Goal: Task Accomplishment & Management: Manage account settings

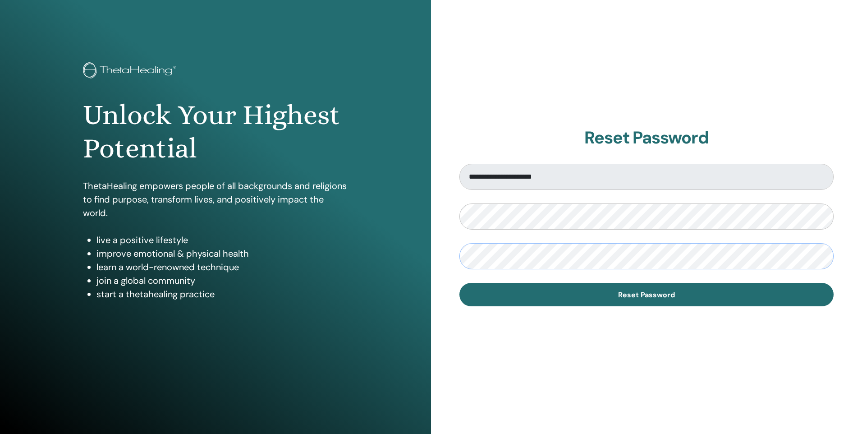
click at [459, 283] on button "Reset Password" at bounding box center [646, 294] width 374 height 23
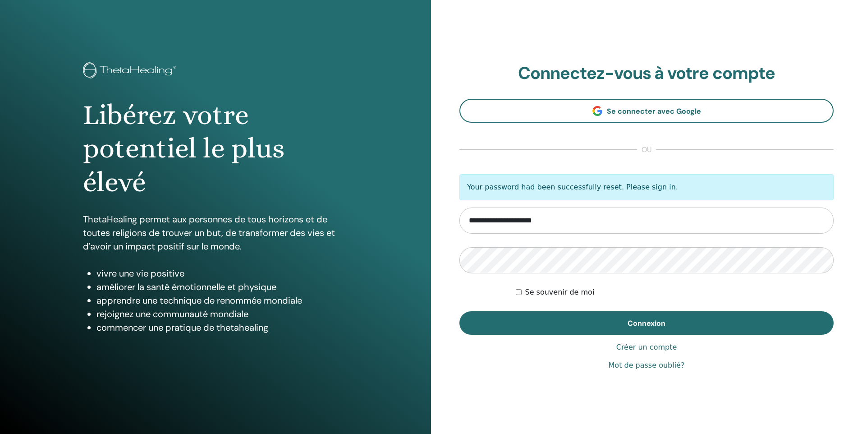
type input "**********"
click at [459, 311] on button "Connexion" at bounding box center [646, 322] width 374 height 23
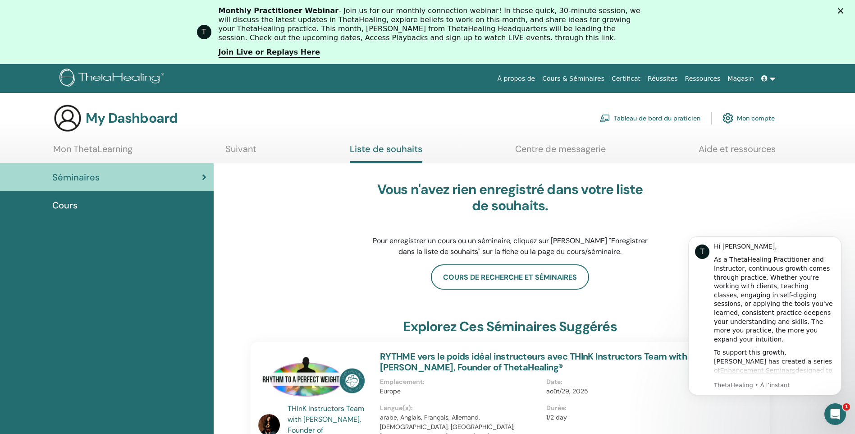
click at [748, 119] on link "Mon compte" at bounding box center [748, 118] width 52 height 20
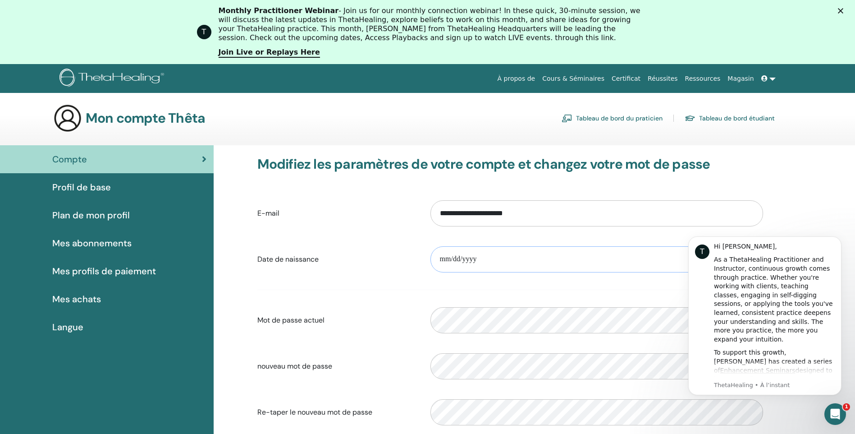
click at [440, 256] on input "date" at bounding box center [596, 259] width 333 height 26
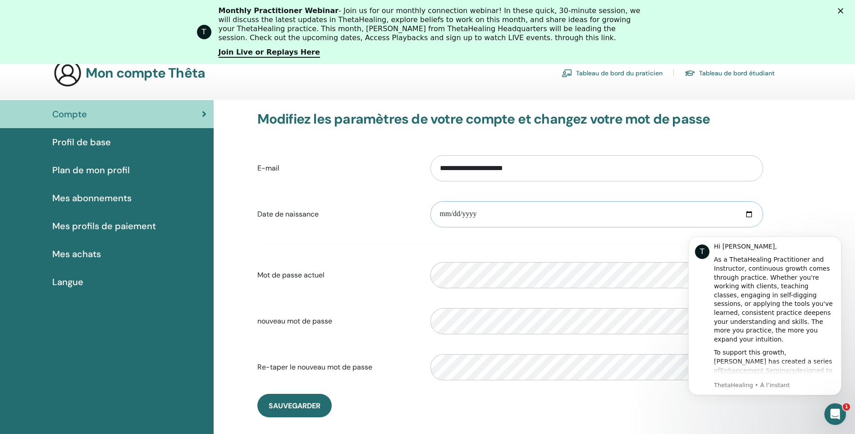
scroll to position [110, 0]
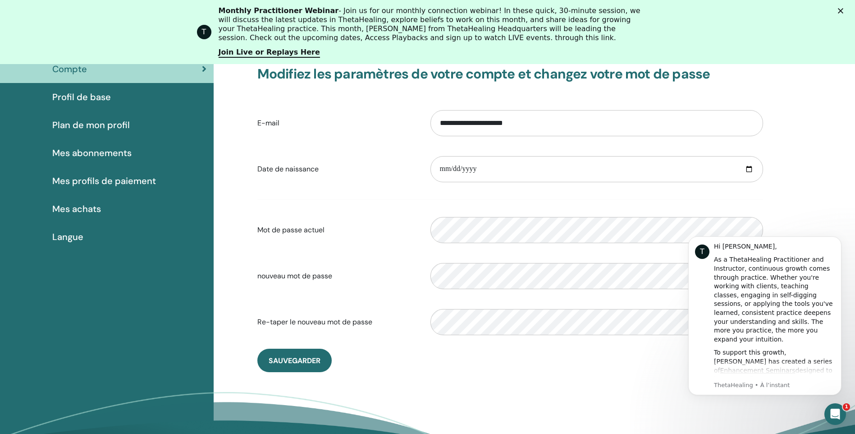
click at [97, 127] on span "Plan de mon profil" at bounding box center [91, 125] width 78 height 14
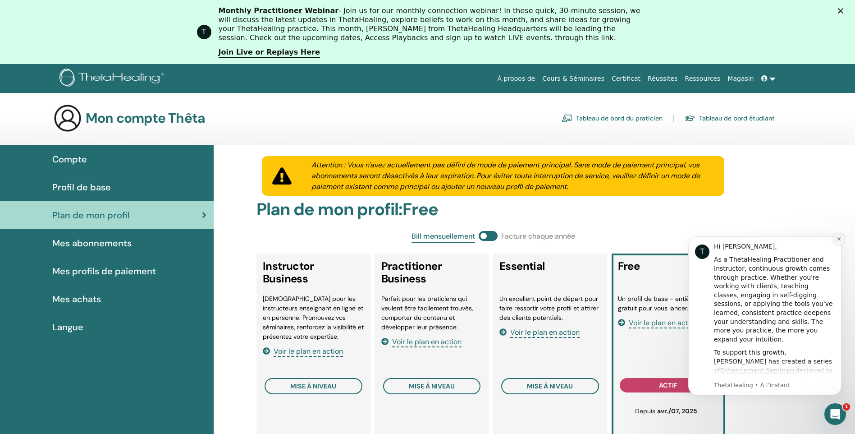
click at [838, 239] on icon "Dismiss notification" at bounding box center [838, 238] width 3 height 3
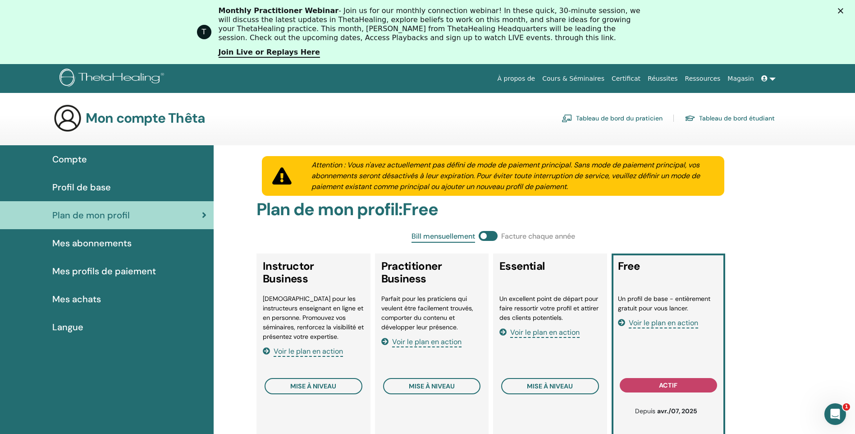
click at [71, 183] on span "Profil de base" at bounding box center [81, 187] width 59 height 14
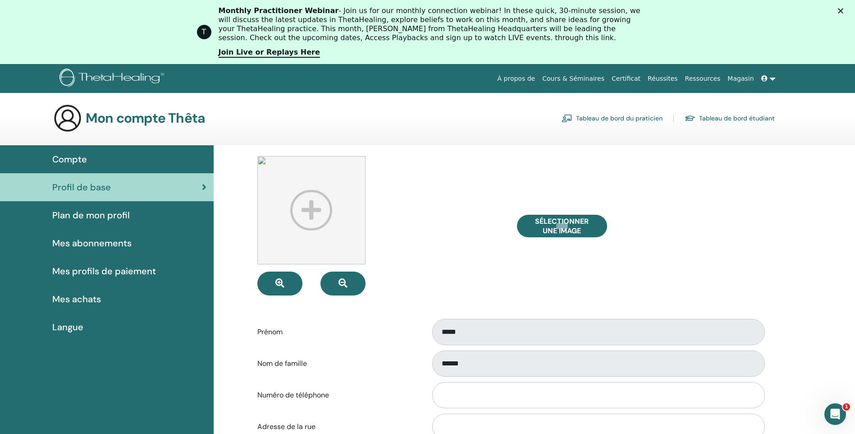
click at [644, 78] on link "Certificat" at bounding box center [626, 78] width 36 height 17
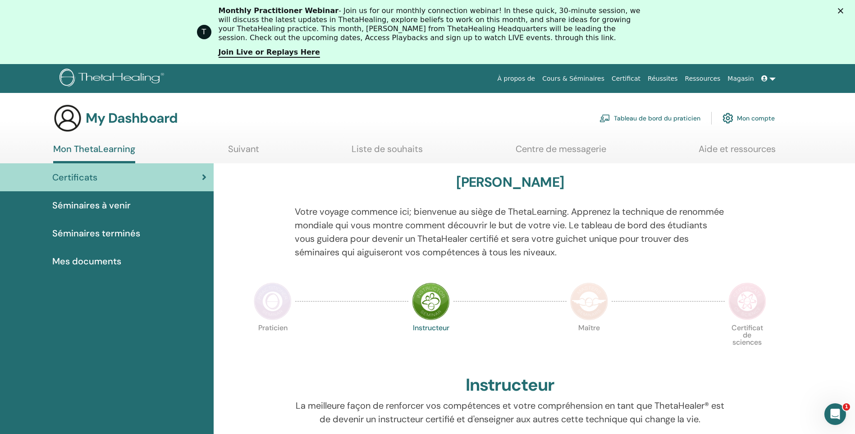
click at [675, 117] on link "Tableau de bord du praticien" at bounding box center [649, 118] width 101 height 20
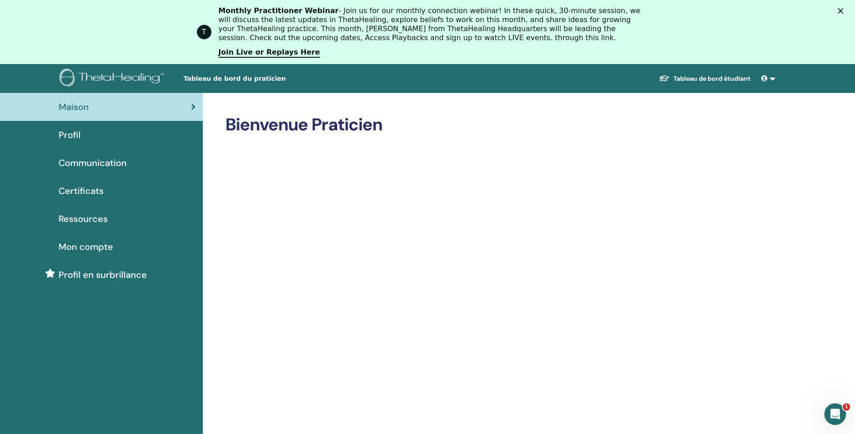
click at [766, 78] on icon at bounding box center [764, 78] width 6 height 6
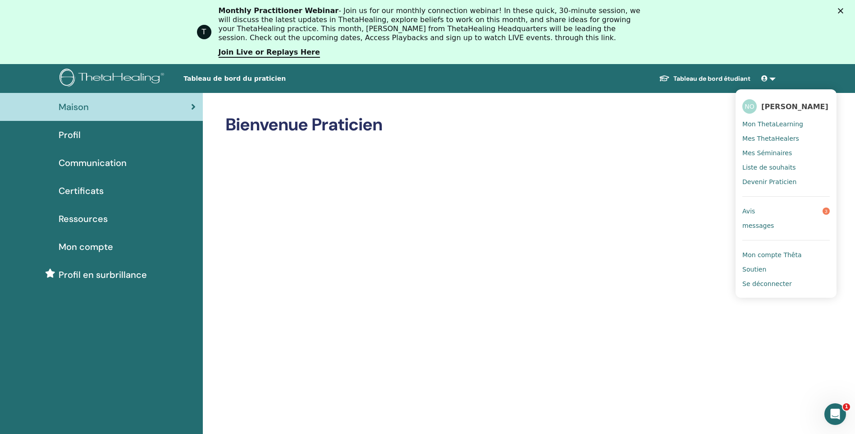
click at [745, 212] on span "Avis" at bounding box center [748, 211] width 13 height 8
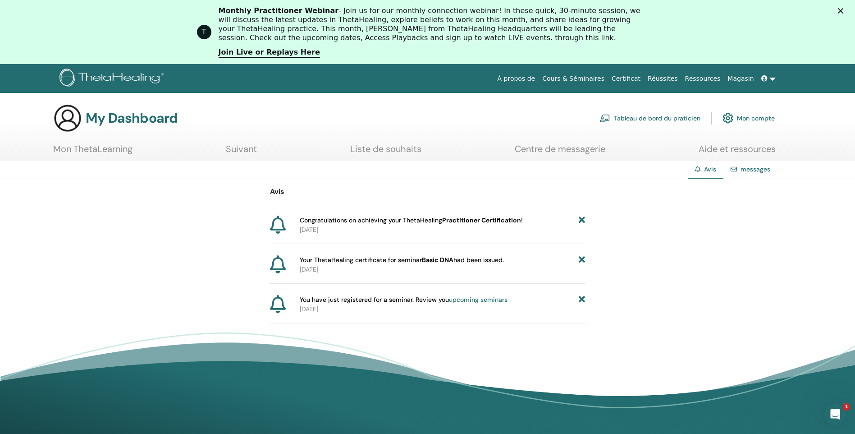
click at [752, 80] on link "Magasin" at bounding box center [740, 78] width 33 height 17
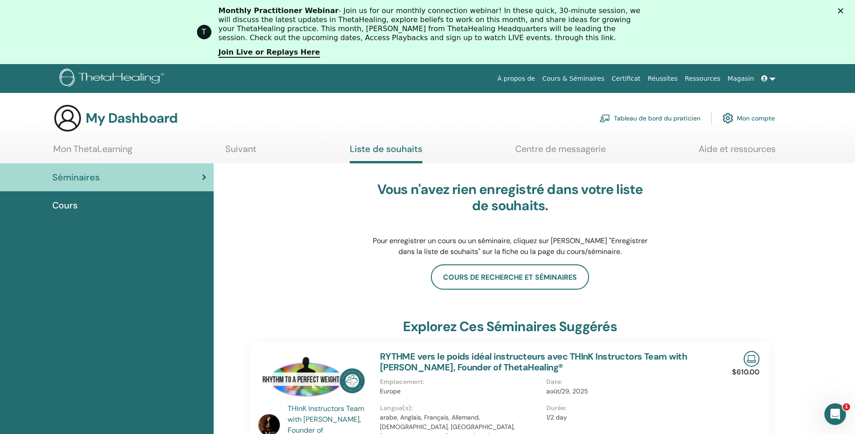
click at [643, 78] on link "Certificat" at bounding box center [626, 78] width 36 height 17
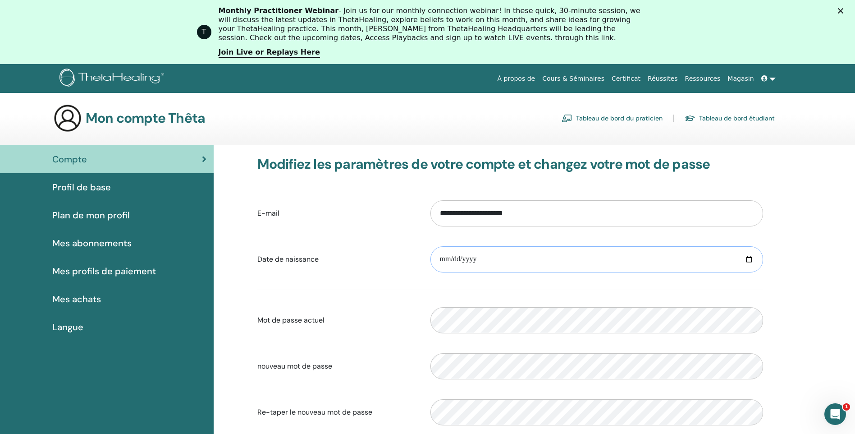
click at [450, 260] on input "date" at bounding box center [596, 259] width 333 height 26
click at [445, 256] on input "date" at bounding box center [596, 259] width 333 height 26
click at [443, 256] on input "date" at bounding box center [596, 259] width 333 height 26
click at [439, 258] on input "date" at bounding box center [596, 259] width 333 height 26
click at [750, 257] on input "date" at bounding box center [596, 259] width 333 height 26
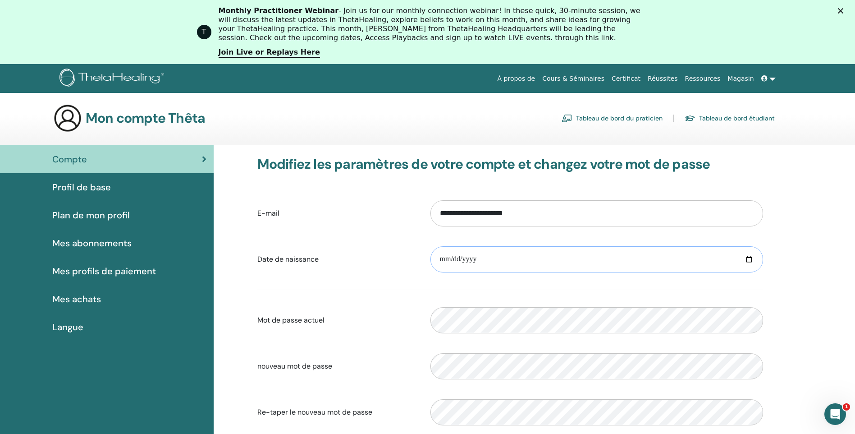
type input "**********"
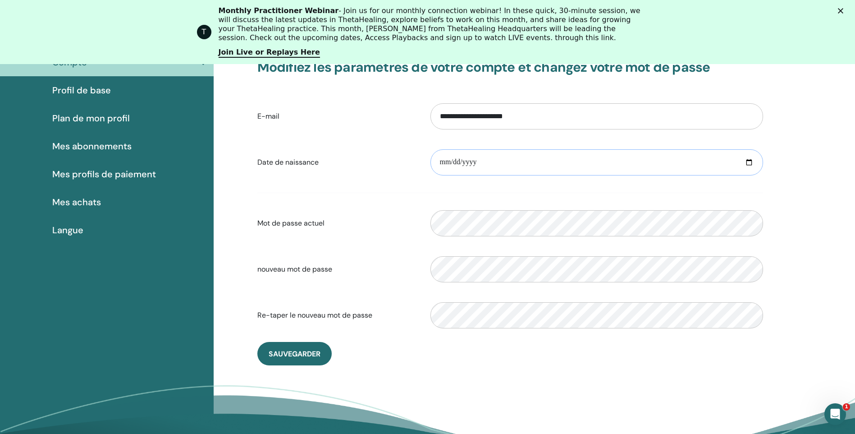
scroll to position [110, 0]
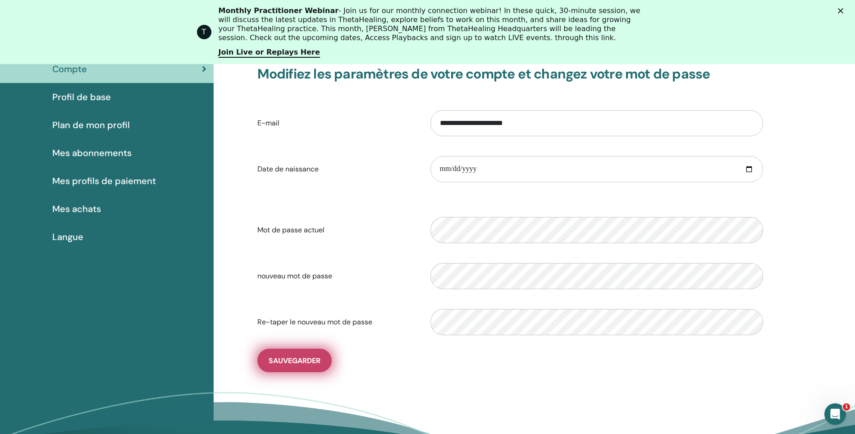
click at [301, 356] on span "sauvegarder" at bounding box center [295, 360] width 52 height 9
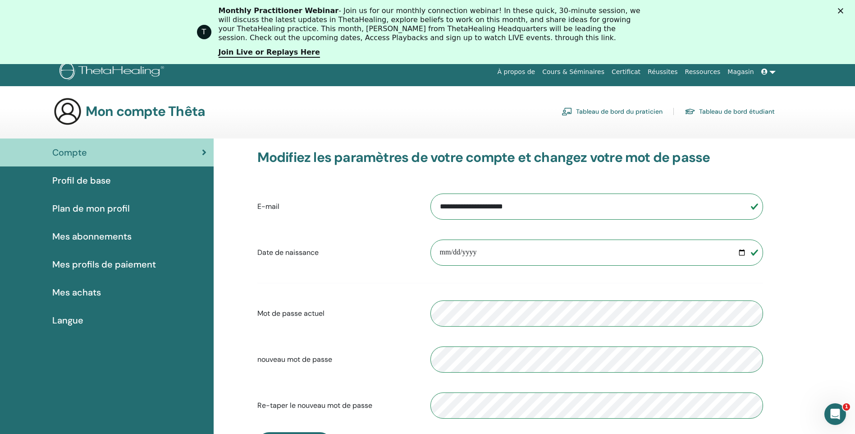
scroll to position [0, 0]
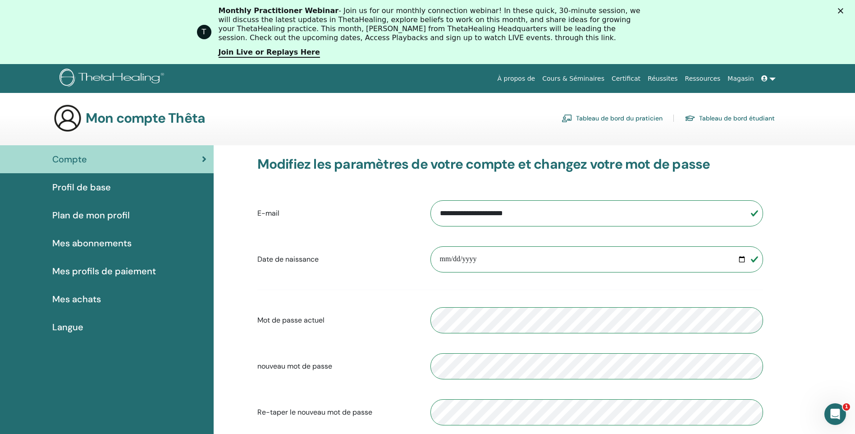
click at [78, 213] on span "Plan de mon profil" at bounding box center [91, 215] width 78 height 14
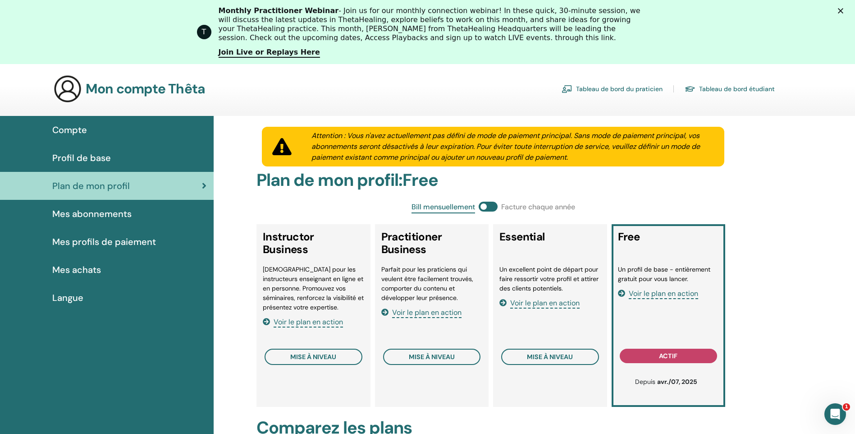
scroll to position [45, 0]
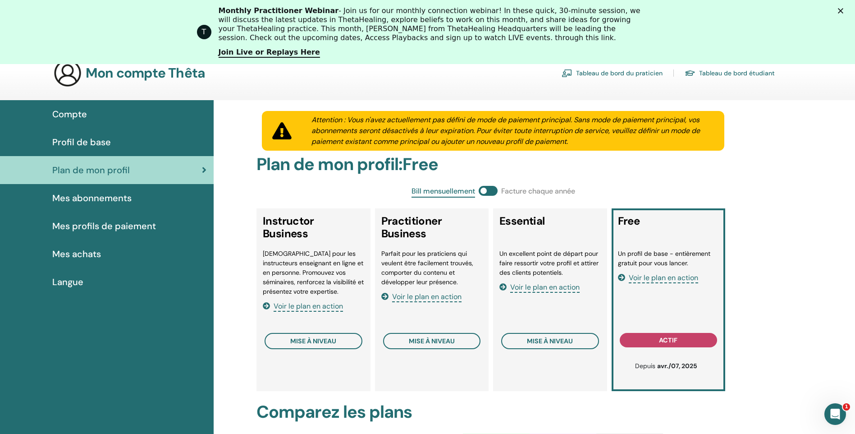
click at [681, 278] on span "Voir le plan en action" at bounding box center [663, 278] width 69 height 10
click at [689, 342] on button "actif" at bounding box center [669, 340] width 98 height 14
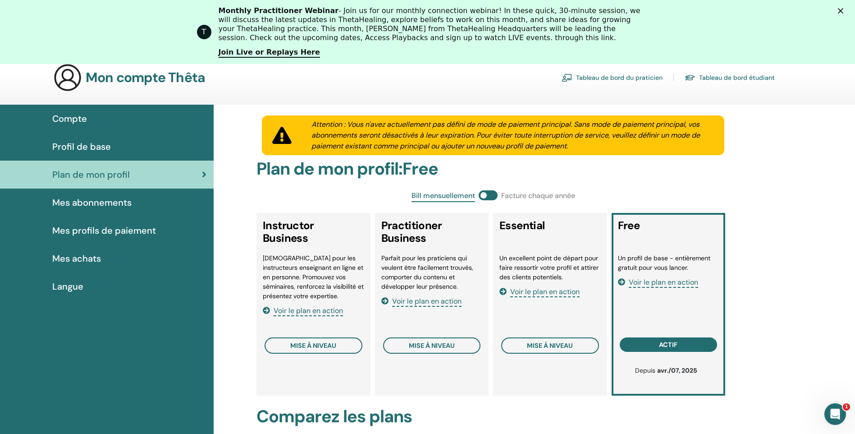
scroll to position [0, 0]
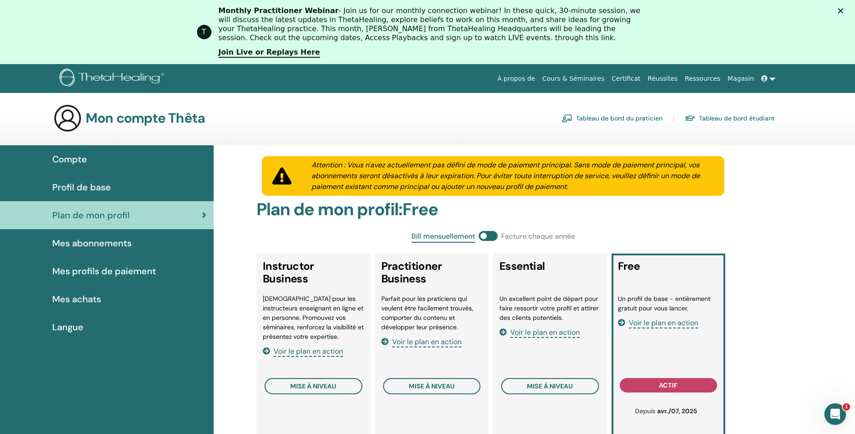
click at [59, 329] on span "Langue" at bounding box center [67, 327] width 31 height 14
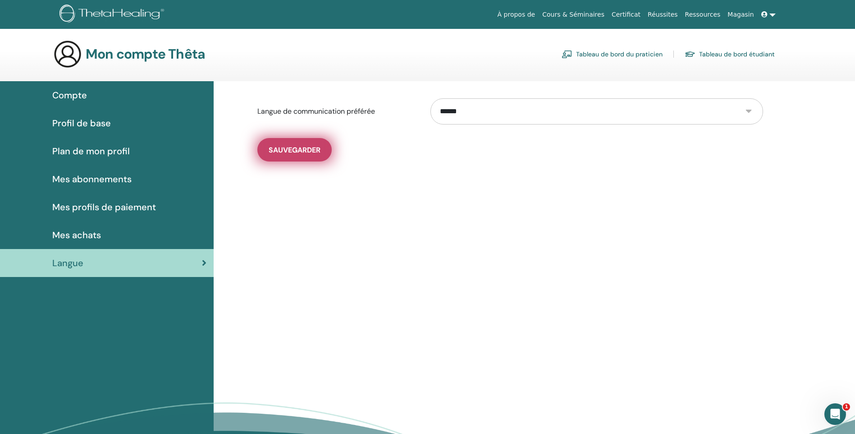
click at [288, 152] on span "sauvegarder" at bounding box center [295, 149] width 52 height 9
click at [76, 123] on span "Profil de base" at bounding box center [81, 123] width 59 height 14
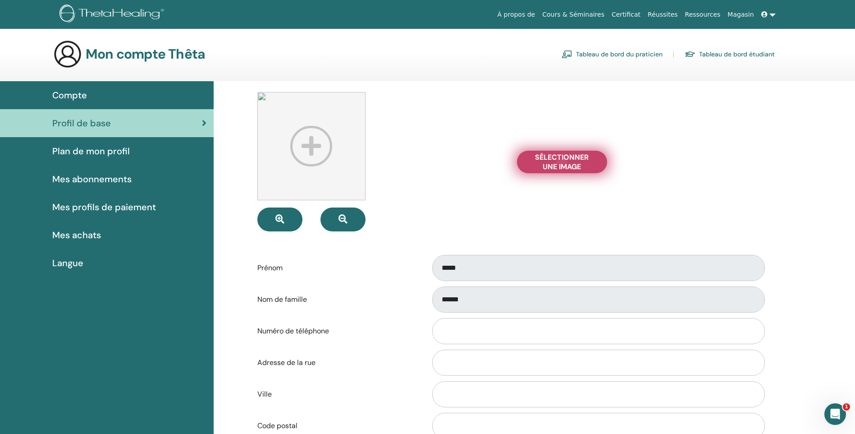
click at [571, 166] on span "Sélectionner une image" at bounding box center [562, 161] width 68 height 19
click at [568, 165] on input "Sélectionner une image" at bounding box center [562, 162] width 12 height 6
type input "**********"
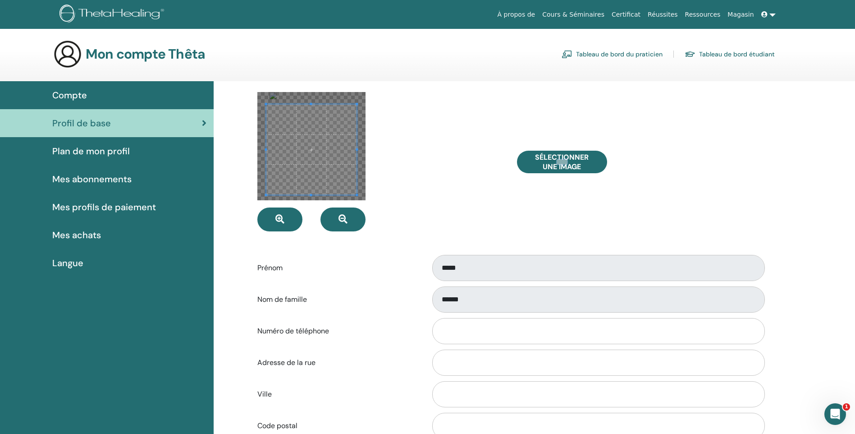
click at [311, 195] on span at bounding box center [311, 195] width 2 height 2
click at [296, 111] on div at bounding box center [312, 153] width 84 height 84
click at [438, 234] on form "Sélectionner une image Prénom ***** Nom de famille ****** Numéro de téléphone A…" at bounding box center [510, 338] width 506 height 492
click at [287, 222] on button "button" at bounding box center [279, 219] width 45 height 24
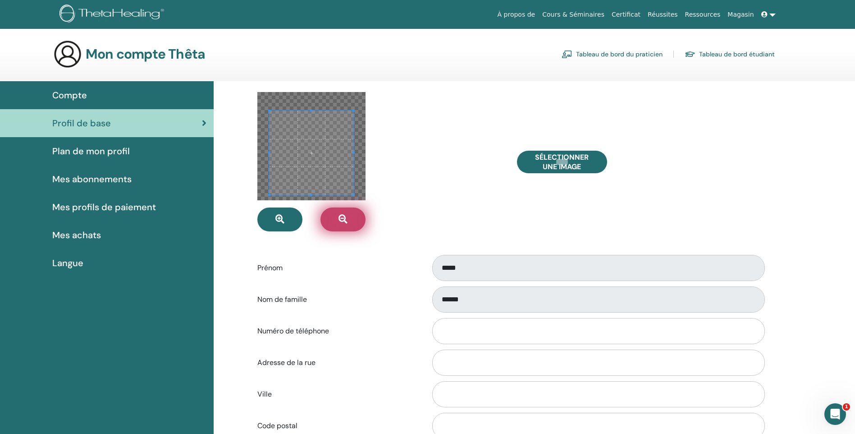
click at [338, 220] on button "button" at bounding box center [342, 219] width 45 height 24
click at [297, 122] on span at bounding box center [311, 122] width 73 height 2
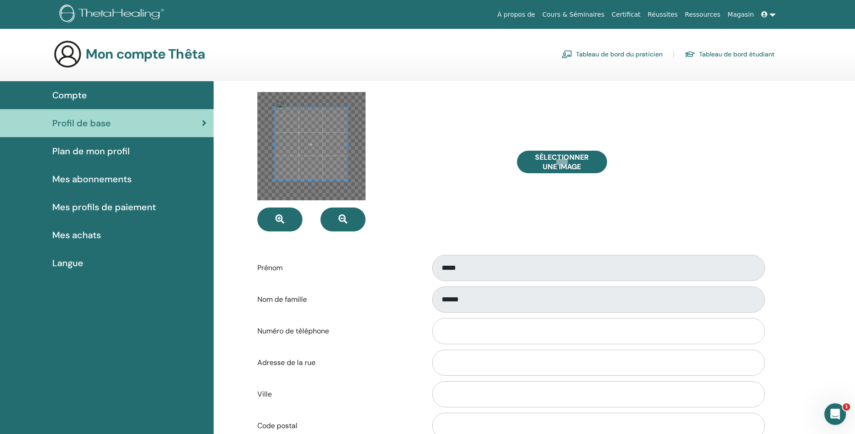
click at [320, 136] on span at bounding box center [310, 144] width 73 height 73
click at [311, 192] on span at bounding box center [311, 192] width 2 height 2
click at [305, 100] on span at bounding box center [310, 101] width 91 height 2
click at [406, 148] on div at bounding box center [381, 161] width 260 height 139
click at [478, 197] on div at bounding box center [381, 161] width 260 height 139
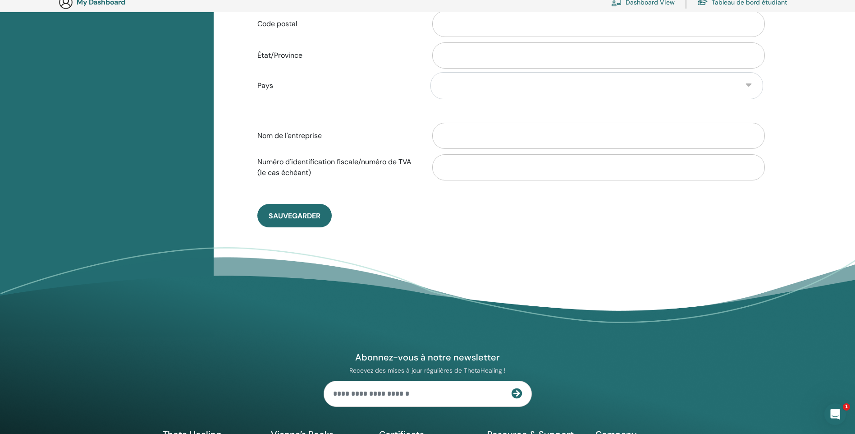
scroll to position [425, 0]
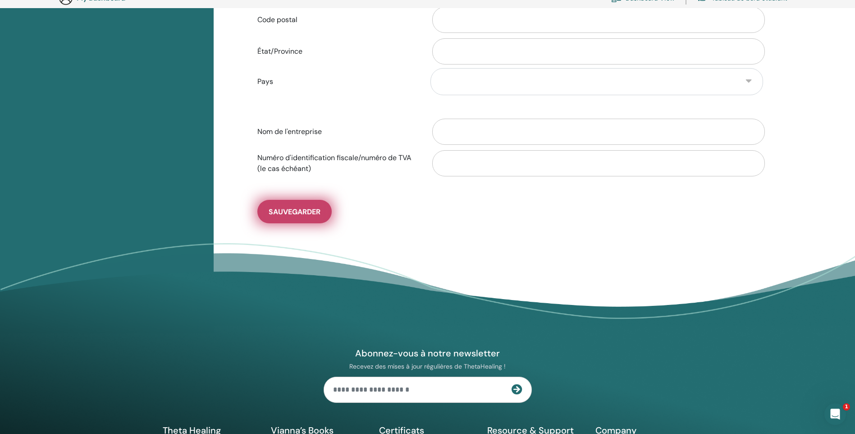
click at [311, 215] on span "sauvegarder" at bounding box center [295, 211] width 52 height 9
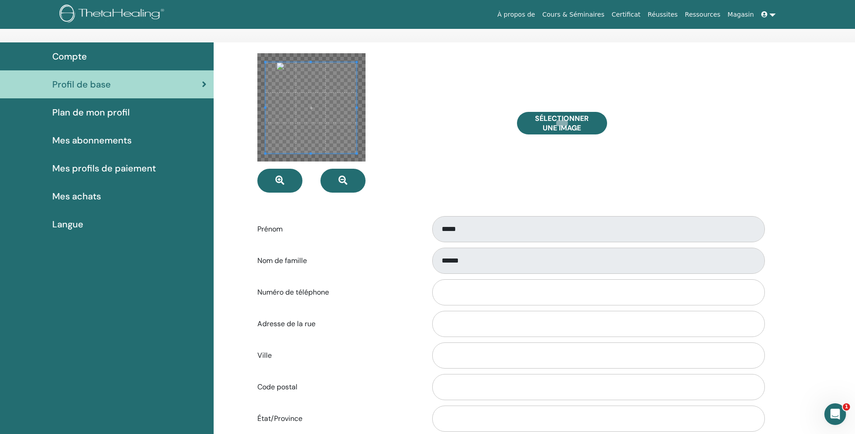
scroll to position [0, 0]
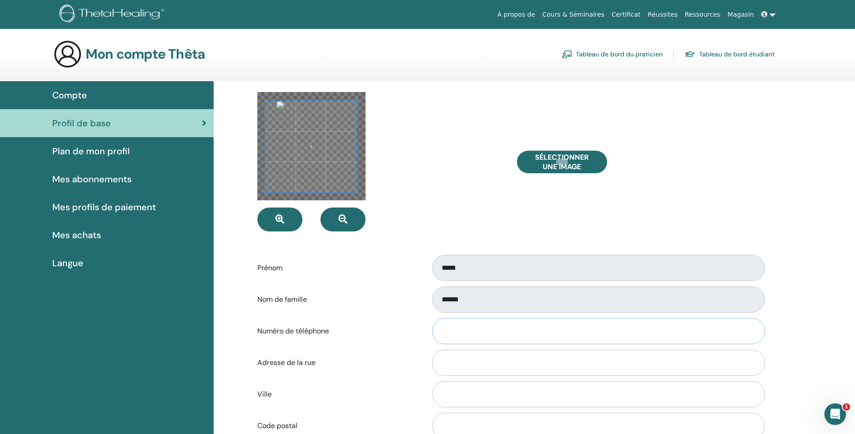
click at [465, 329] on input "Numéro de téléphone" at bounding box center [598, 331] width 333 height 26
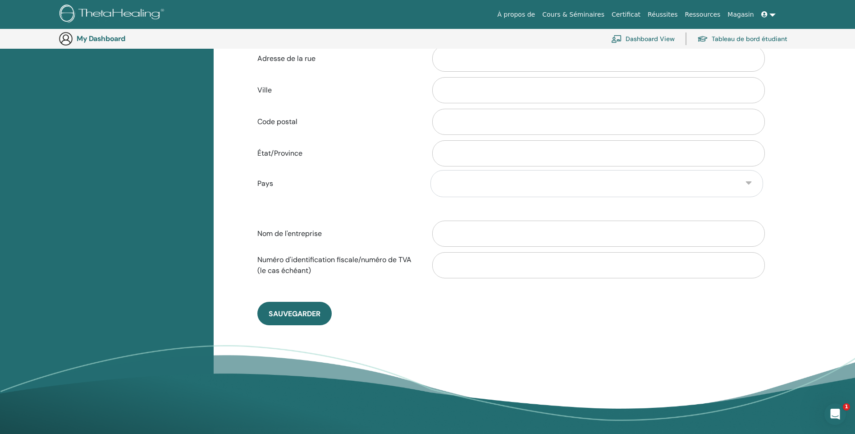
scroll to position [380, 0]
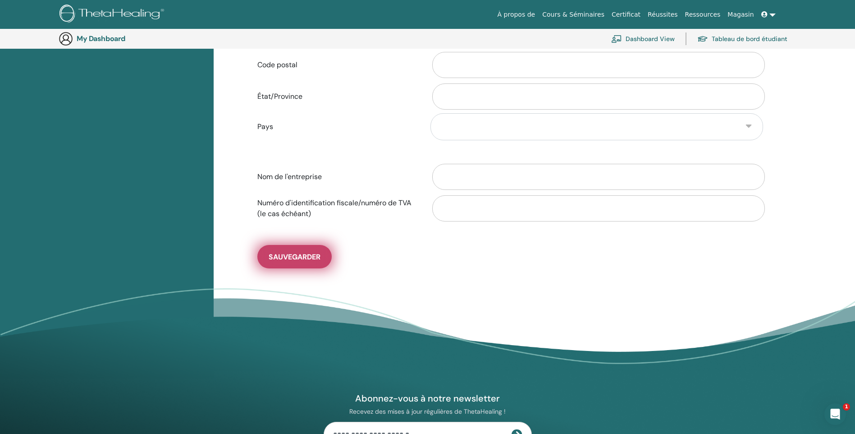
click at [299, 254] on span "sauvegarder" at bounding box center [295, 256] width 52 height 9
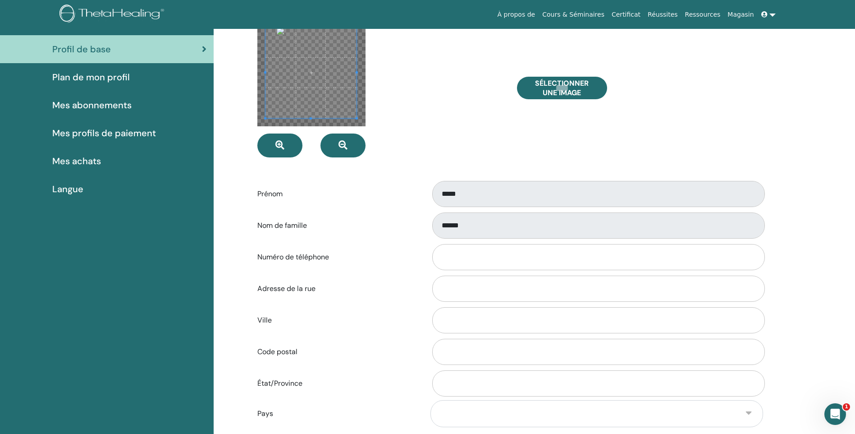
scroll to position [0, 0]
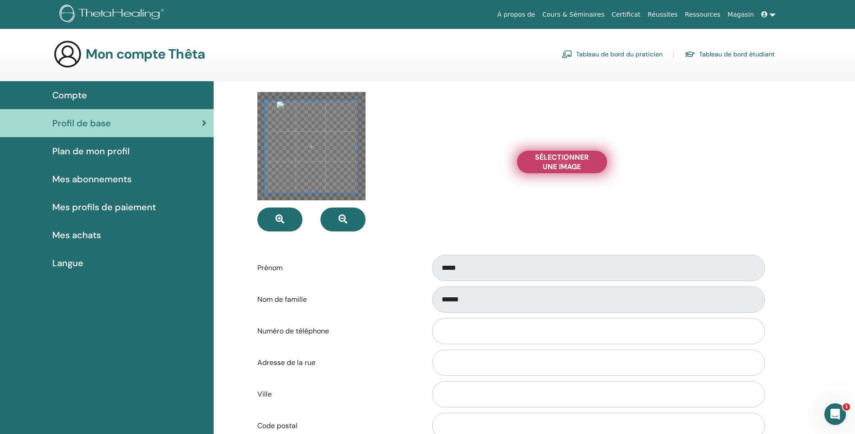
click at [549, 167] on span "Sélectionner une image" at bounding box center [562, 161] width 68 height 19
click at [556, 165] on input "Sélectionner une image" at bounding box center [562, 162] width 12 height 6
type input "**********"
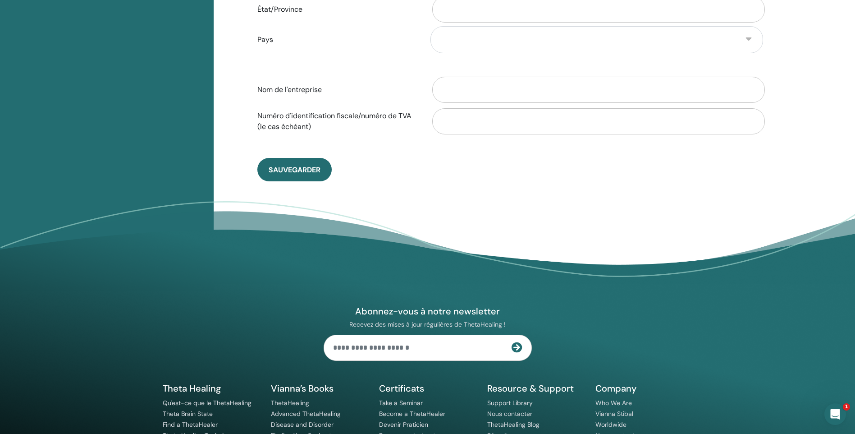
scroll to position [471, 0]
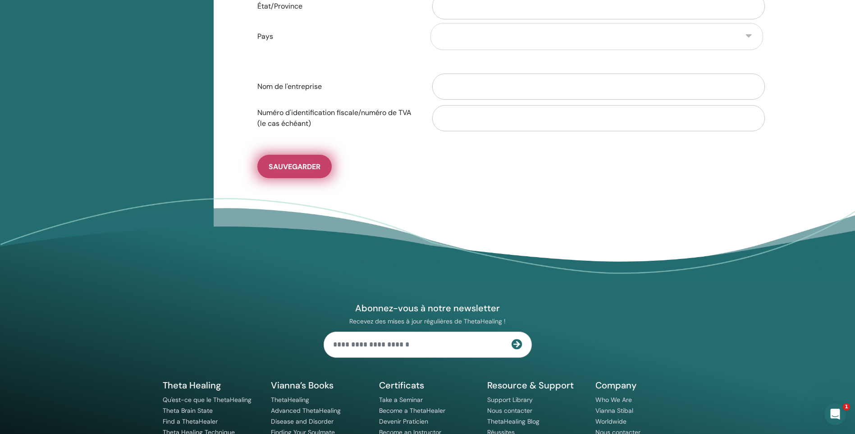
click at [306, 167] on span "sauvegarder" at bounding box center [295, 166] width 52 height 9
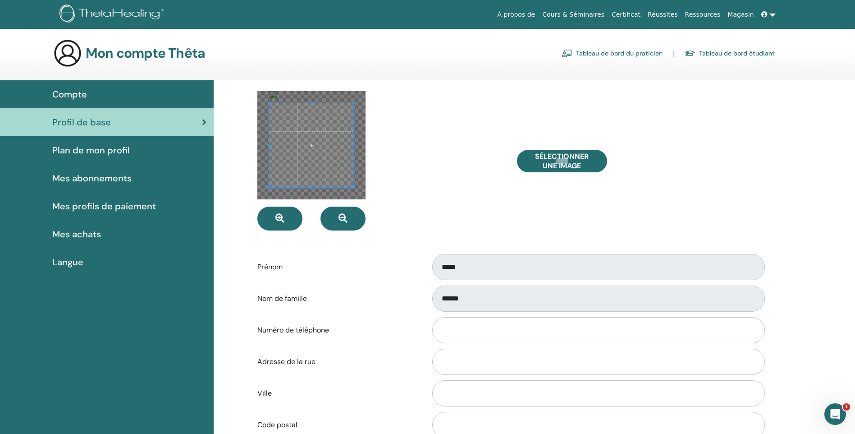
scroll to position [0, 0]
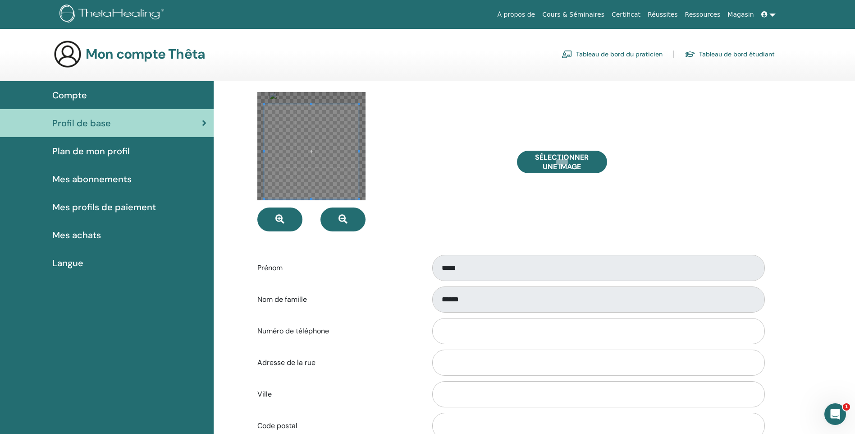
click at [316, 199] on span at bounding box center [311, 199] width 95 height 2
click at [313, 112] on span at bounding box center [310, 152] width 95 height 95
click at [517, 148] on div "Sélectionner une image" at bounding box center [640, 161] width 260 height 139
click at [717, 52] on link "Tableau de bord étudiant" at bounding box center [730, 54] width 90 height 14
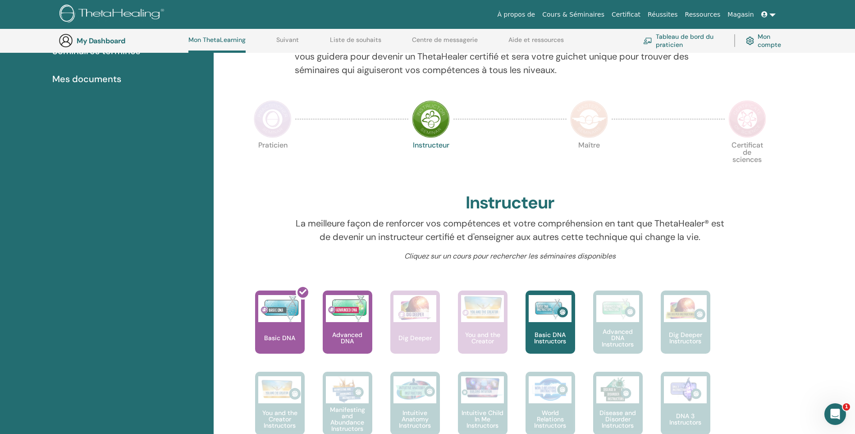
scroll to position [249, 0]
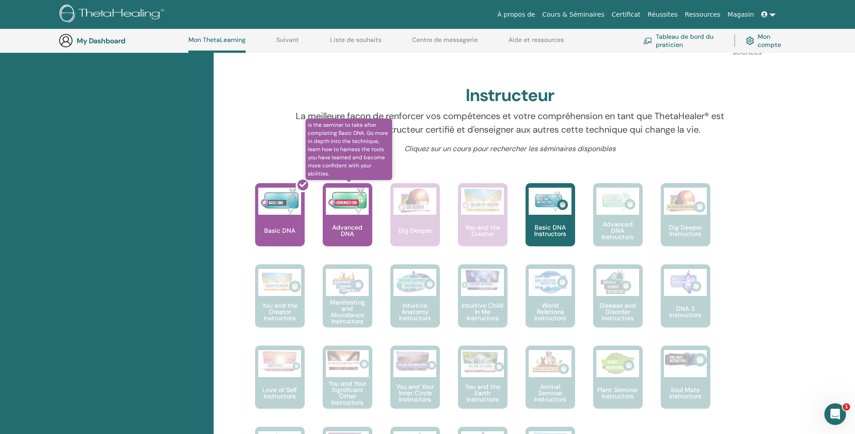
click at [360, 224] on p "Advanced DNA" at bounding box center [348, 230] width 50 height 13
